Goal: Transaction & Acquisition: Subscribe to service/newsletter

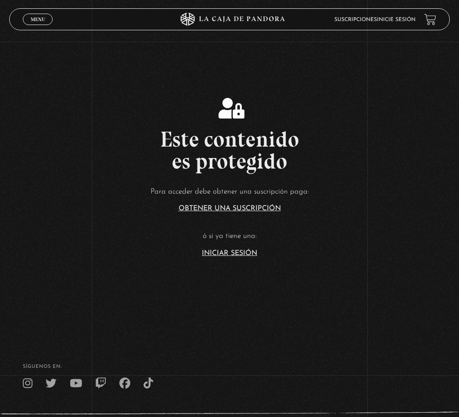
scroll to position [33, 0]
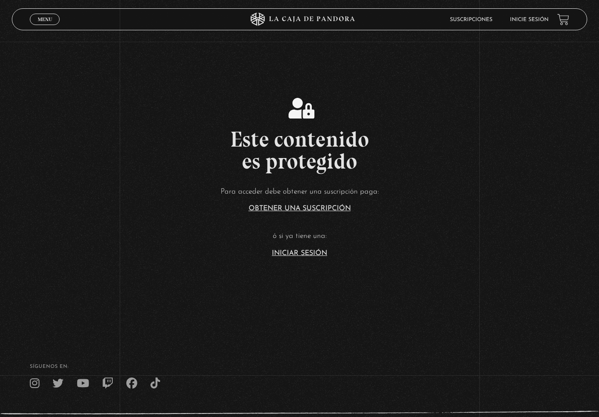
scroll to position [33, 0]
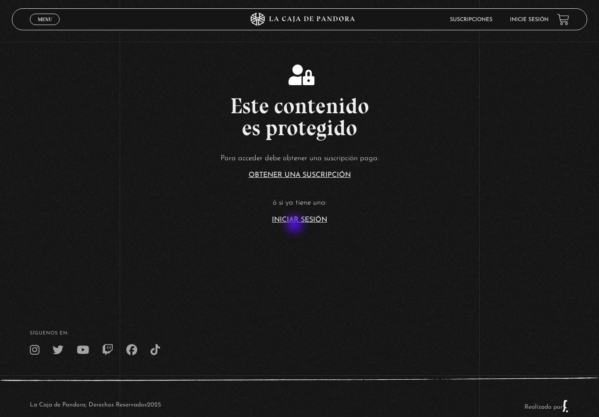
click at [295, 223] on link "Iniciar Sesión" at bounding box center [299, 219] width 55 height 7
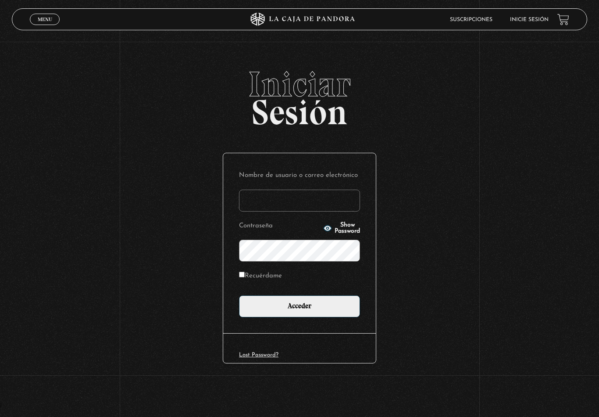
type input "samsnowtrue.1@gmail.com"
click at [300, 307] on input "Acceder" at bounding box center [299, 306] width 121 height 22
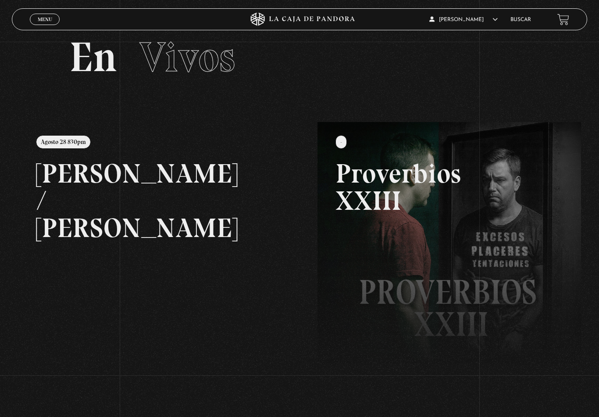
scroll to position [29, 0]
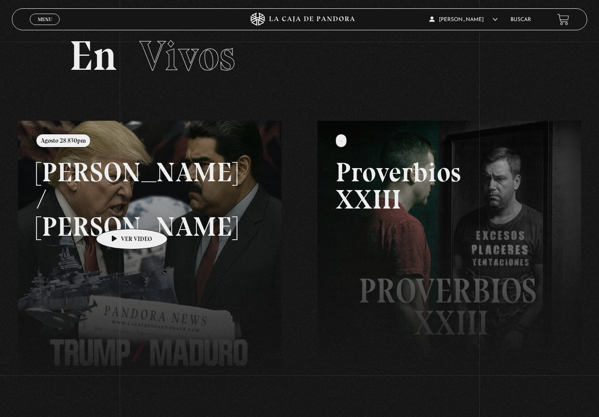
click at [126, 227] on link at bounding box center [317, 329] width 599 height 417
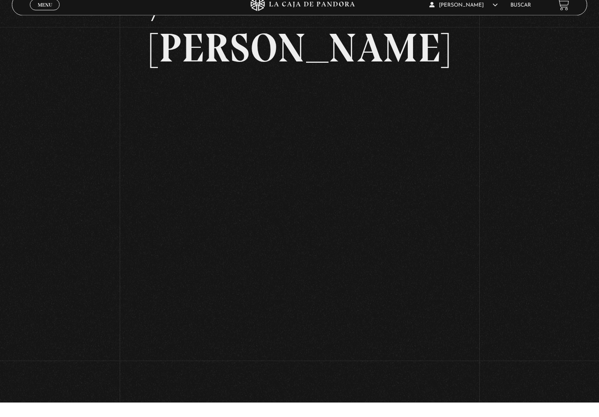
scroll to position [154, 0]
